Goal: Task Accomplishment & Management: Manage account settings

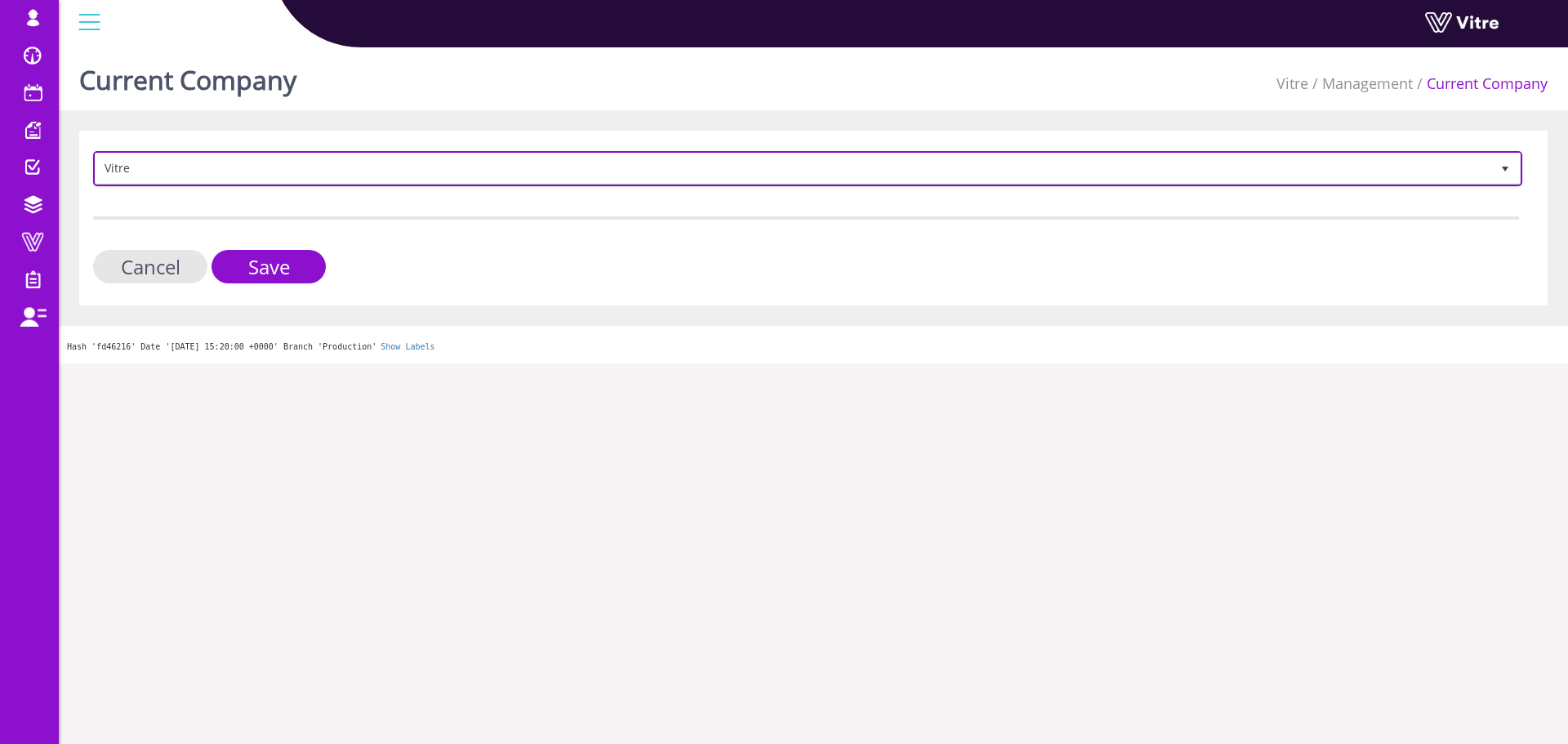
click at [714, 166] on span "Vitre" at bounding box center [793, 168] width 1394 height 30
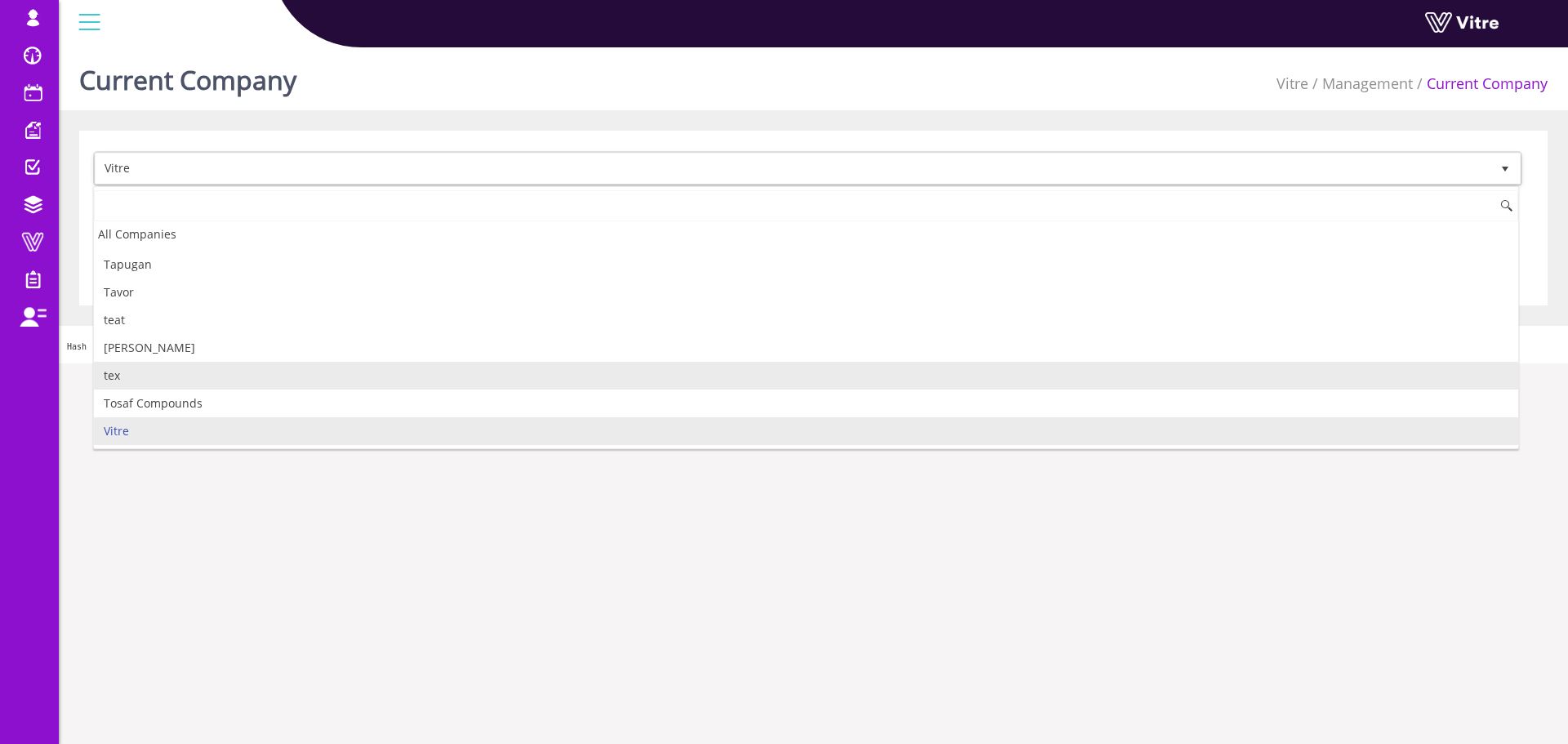
scroll to position [2242, 0]
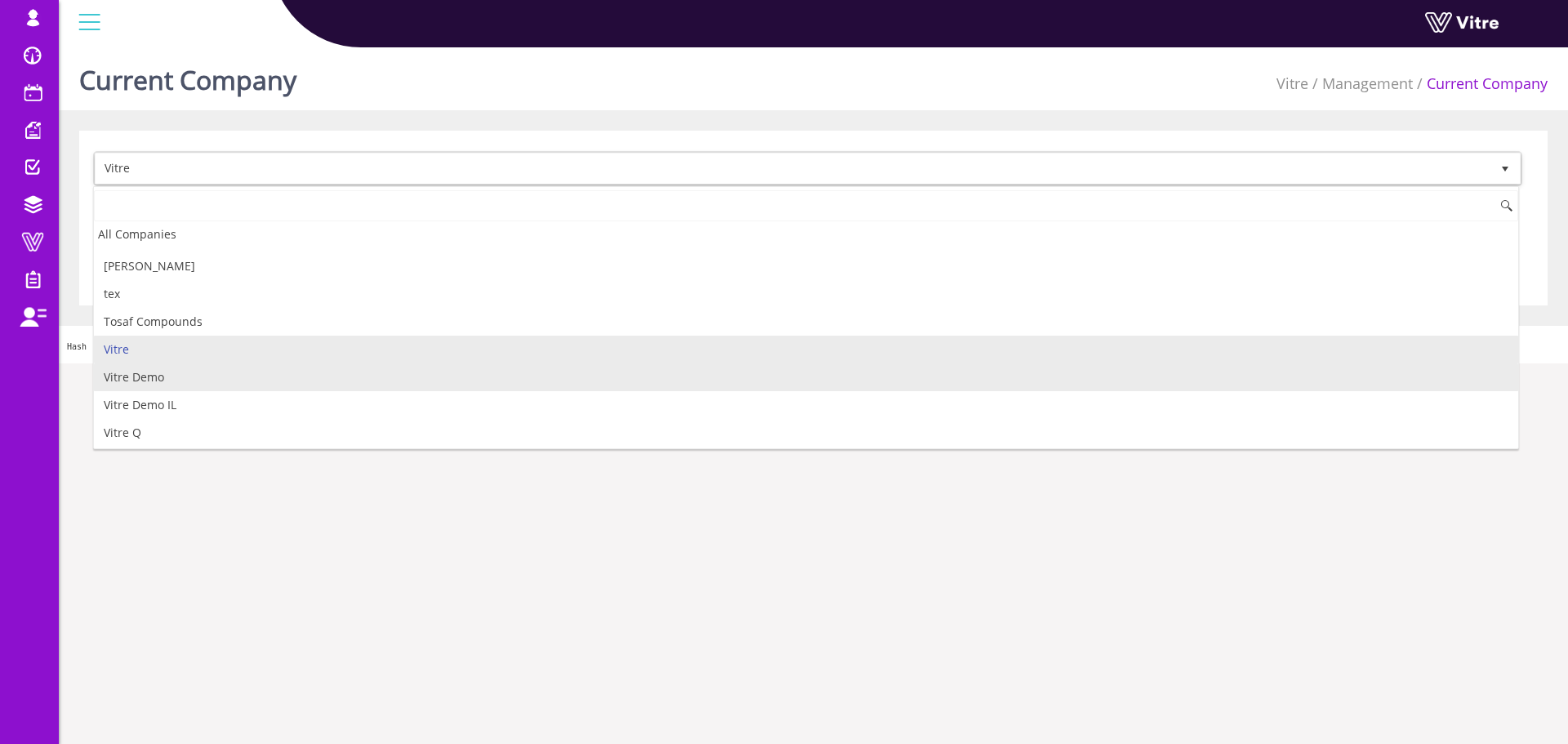
click at [398, 382] on li "Vitre Demo" at bounding box center [805, 376] width 1424 height 28
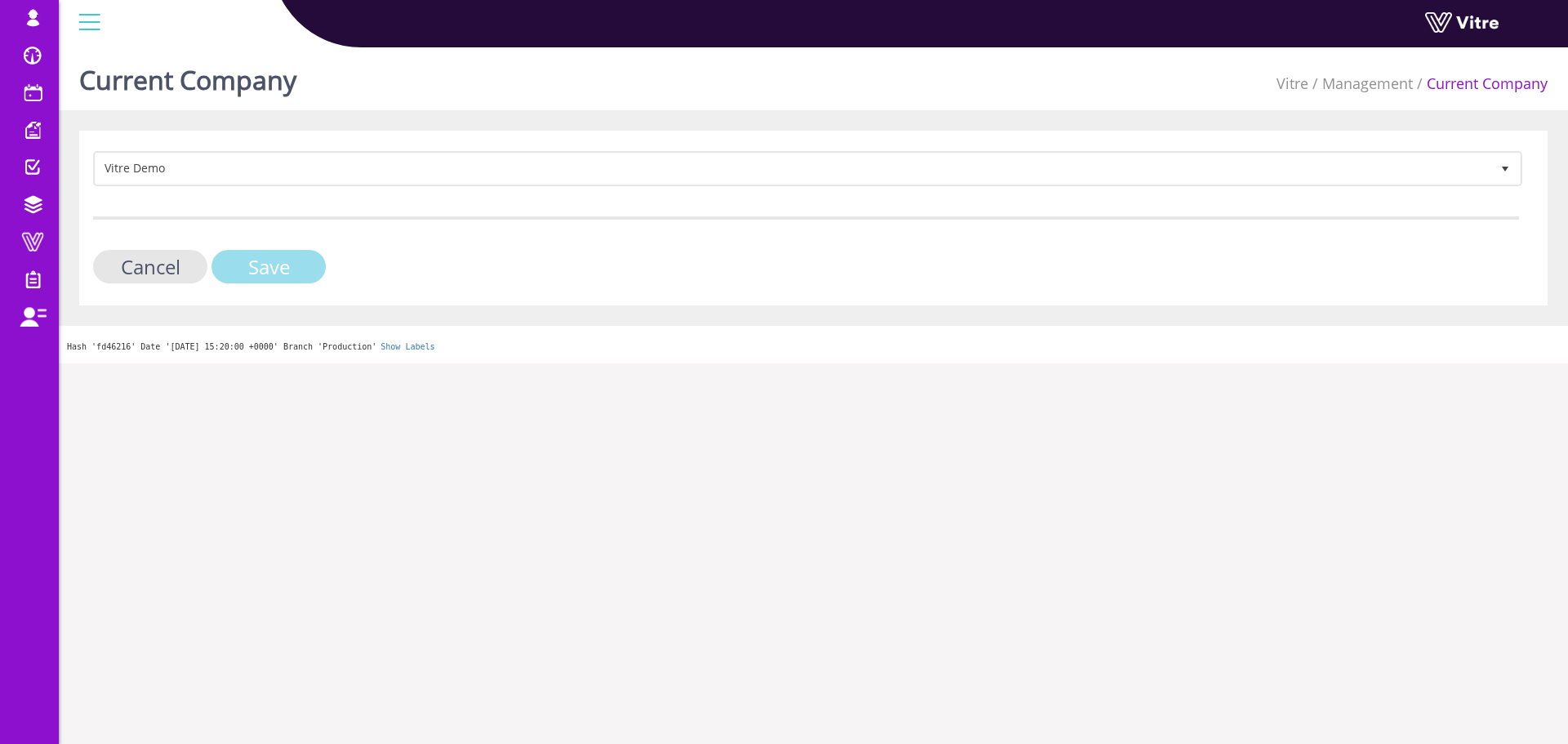
click at [280, 257] on input "Save" at bounding box center [268, 266] width 115 height 33
